Goal: Task Accomplishment & Management: Manage account settings

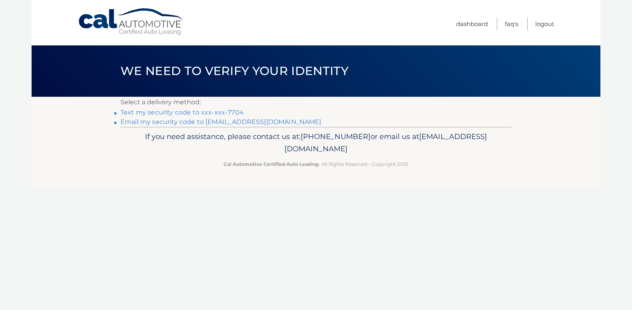
click at [232, 122] on link "Email my security code to [EMAIL_ADDRESS][DOMAIN_NAME]" at bounding box center [221, 122] width 201 height 8
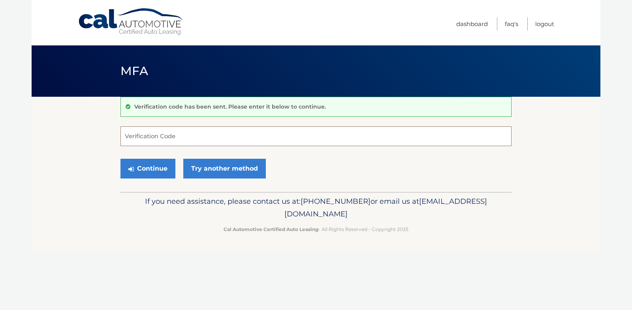
click at [214, 135] on input "Verification Code" at bounding box center [316, 136] width 391 height 20
type input "402188"
click at [155, 168] on button "Continue" at bounding box center [148, 169] width 55 height 20
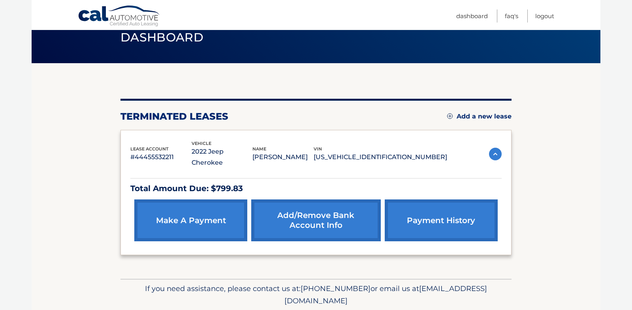
scroll to position [51, 0]
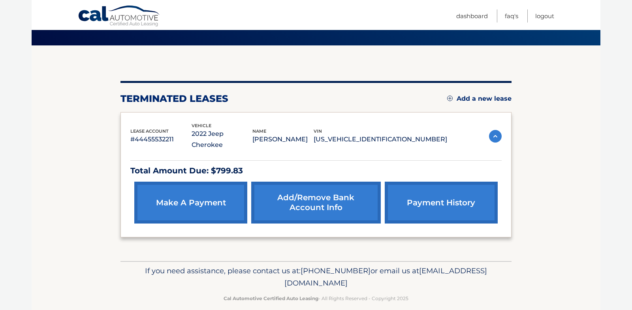
click at [420, 195] on link "payment history" at bounding box center [441, 203] width 113 height 42
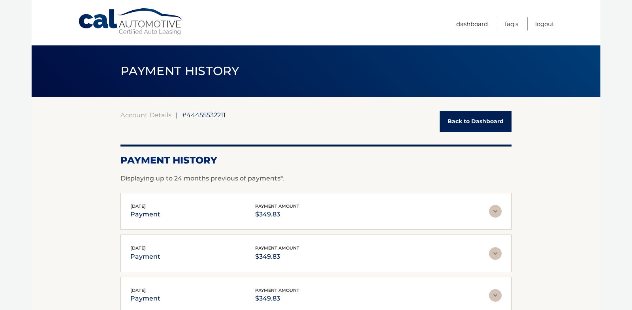
click at [442, 119] on link "Back to Dashboard" at bounding box center [476, 121] width 72 height 21
click at [456, 121] on link "Back to Dashboard" at bounding box center [476, 121] width 72 height 21
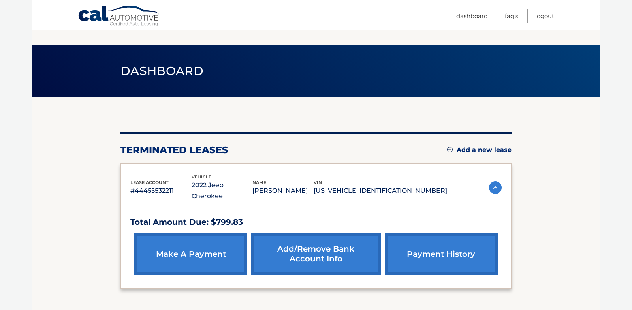
scroll to position [51, 0]
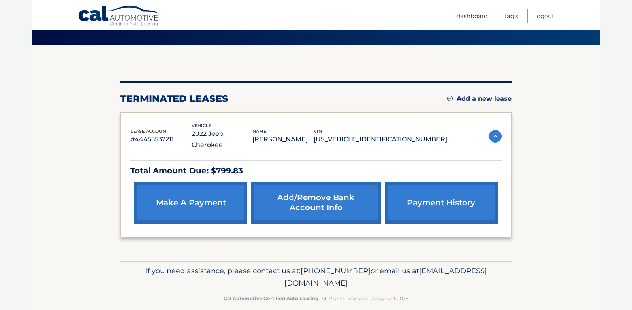
click at [571, 145] on section "You are registered for this site, but you haven't enrolled in online payments. …" at bounding box center [316, 153] width 569 height 216
click at [254, 79] on div "You are registered for this site, but you haven't enrolled in online payments. …" at bounding box center [316, 153] width 391 height 216
click at [300, 194] on link "Add/Remove bank account info" at bounding box center [315, 203] width 129 height 42
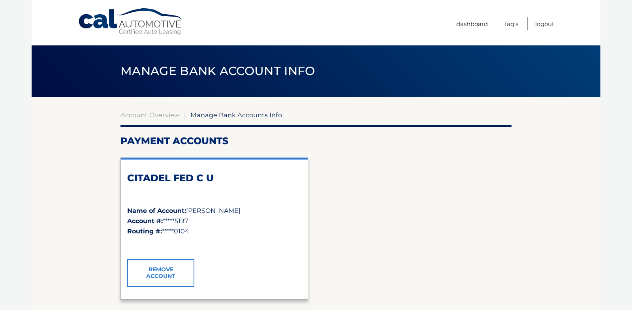
scroll to position [8, 0]
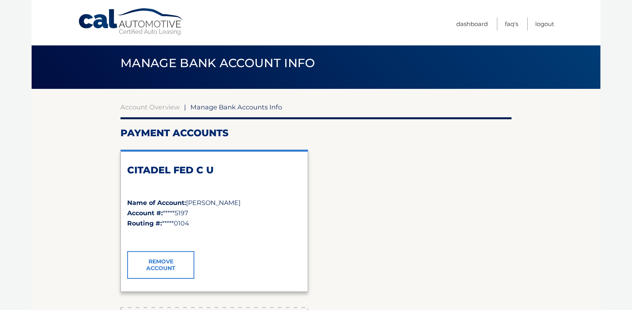
click at [177, 258] on link "Remove Account" at bounding box center [160, 265] width 67 height 28
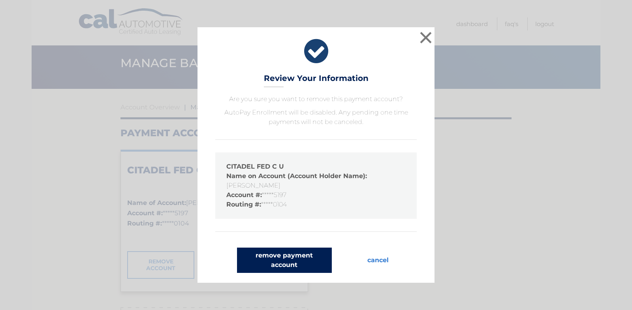
click at [311, 254] on button "remove payment account" at bounding box center [284, 260] width 95 height 25
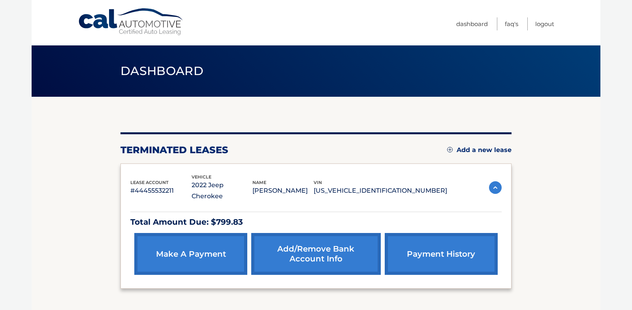
click at [343, 237] on link "Add/Remove bank account info" at bounding box center [315, 254] width 129 height 42
